Goal: Task Accomplishment & Management: Manage account settings

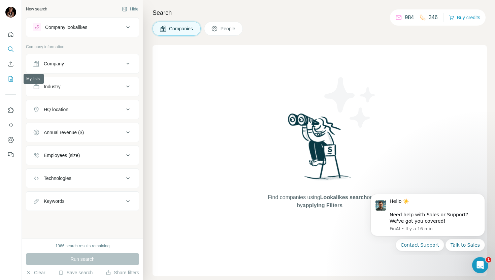
click at [10, 80] on icon "My lists" at bounding box center [10, 78] width 7 height 7
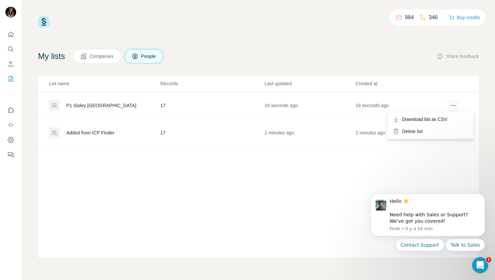
click at [456, 103] on icon "actions" at bounding box center [453, 105] width 7 height 7
click at [448, 117] on span "Download list as CSV" at bounding box center [424, 119] width 45 height 7
click at [94, 101] on div "P1 Sisley [GEOGRAPHIC_DATA]" at bounding box center [104, 105] width 111 height 11
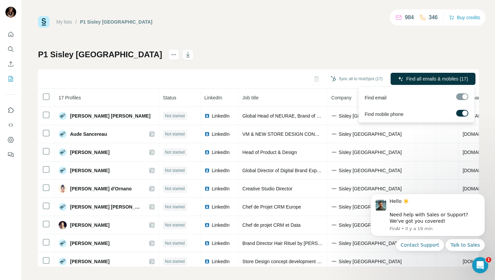
click at [462, 113] on div at bounding box center [464, 112] width 5 height 5
click at [462, 97] on div at bounding box center [462, 96] width 12 height 7
click at [465, 97] on div at bounding box center [462, 96] width 12 height 7
click at [464, 97] on div at bounding box center [462, 96] width 12 height 7
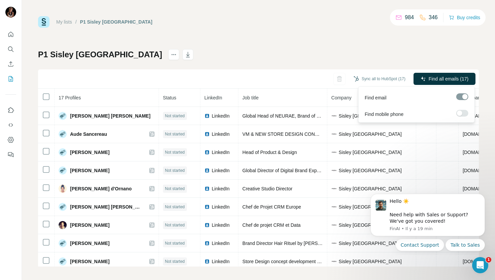
click at [464, 112] on label at bounding box center [462, 113] width 12 height 7
click at [464, 112] on div at bounding box center [464, 112] width 5 height 5
click at [451, 74] on button "Find all emails (17)" at bounding box center [445, 79] width 62 height 12
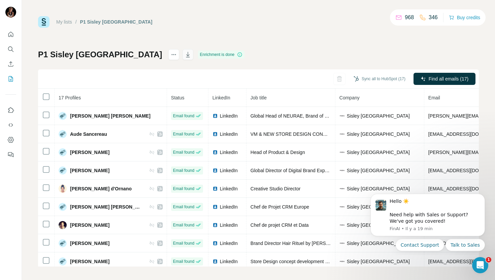
click at [185, 56] on icon "button" at bounding box center [188, 54] width 7 height 7
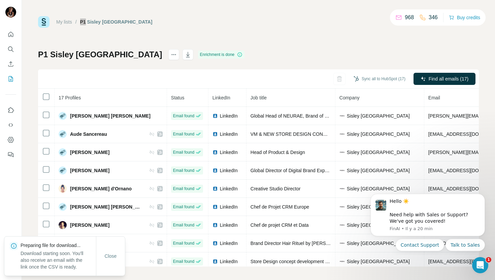
click at [327, 7] on div "My lists / P1 Sisley [GEOGRAPHIC_DATA] 968 346 Buy credits P1 Sisley Paris Enri…" at bounding box center [258, 140] width 473 height 280
